Goal: Information Seeking & Learning: Learn about a topic

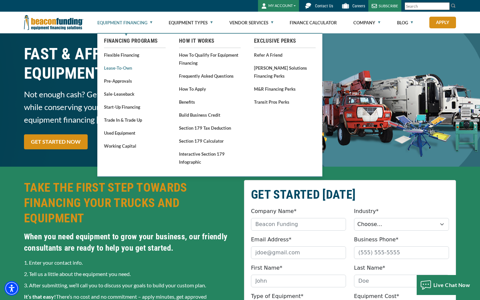
click at [120, 68] on link "Lease-To-Own" at bounding box center [135, 68] width 62 height 8
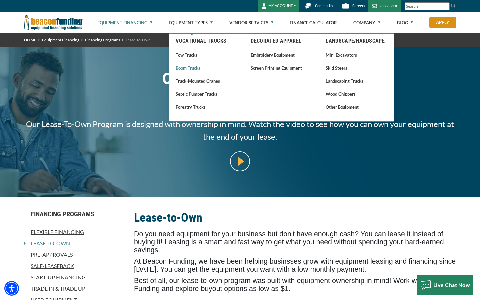
click at [196, 68] on link "Boom Trucks" at bounding box center [207, 68] width 62 height 8
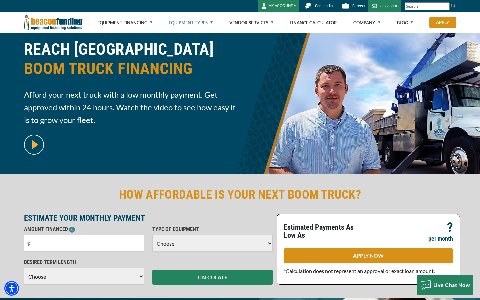
scroll to position [22, 0]
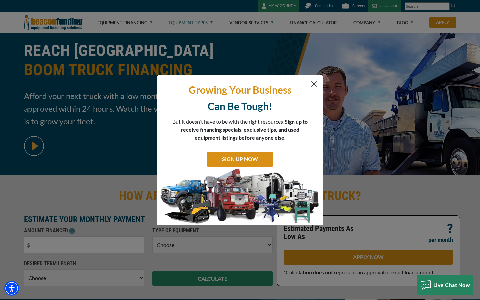
click at [314, 84] on button "Close" at bounding box center [314, 84] width 8 height 8
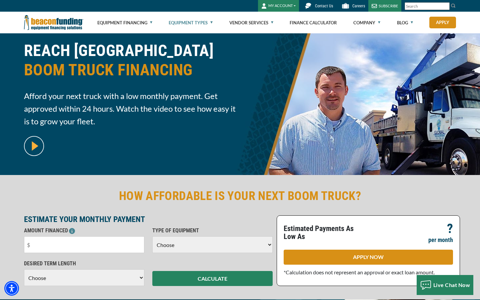
click at [59, 197] on h2 "HOW AFFORDABLE IS YOUR NEXT BOOM TRUCK?" at bounding box center [240, 195] width 432 height 15
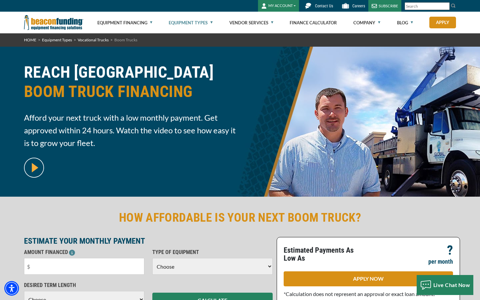
scroll to position [0, 0]
